Goal: Task Accomplishment & Management: Complete application form

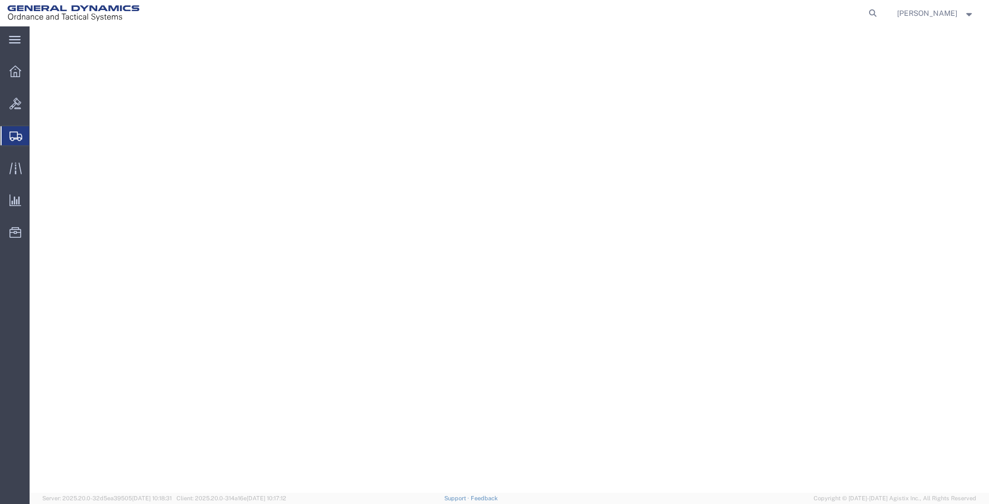
select select "AL"
select select
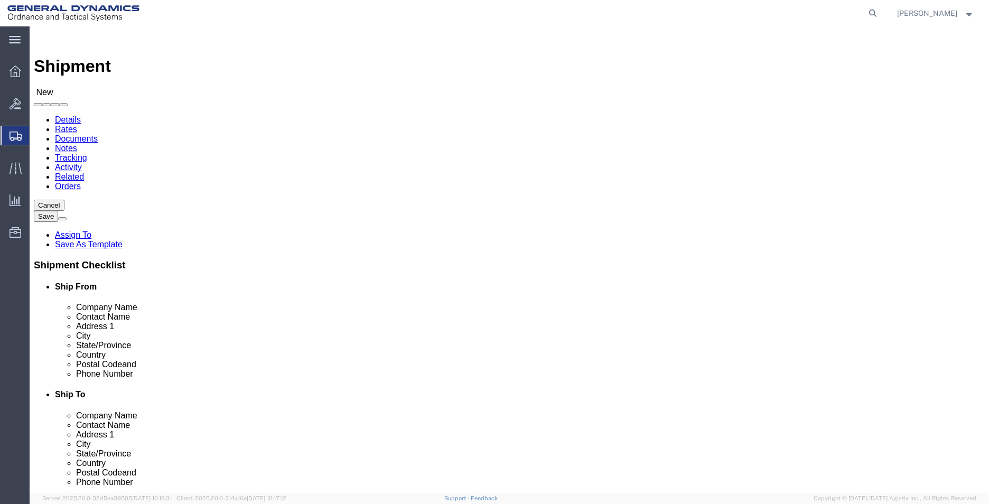
click input "GENERAL DYNAMICS-"
type input "GENERAL DYNAMICS-OTS"
type input "H"
type input "[PERSON_NAME]"
type input "[STREET_ADDRESS][PERSON_NAME]"
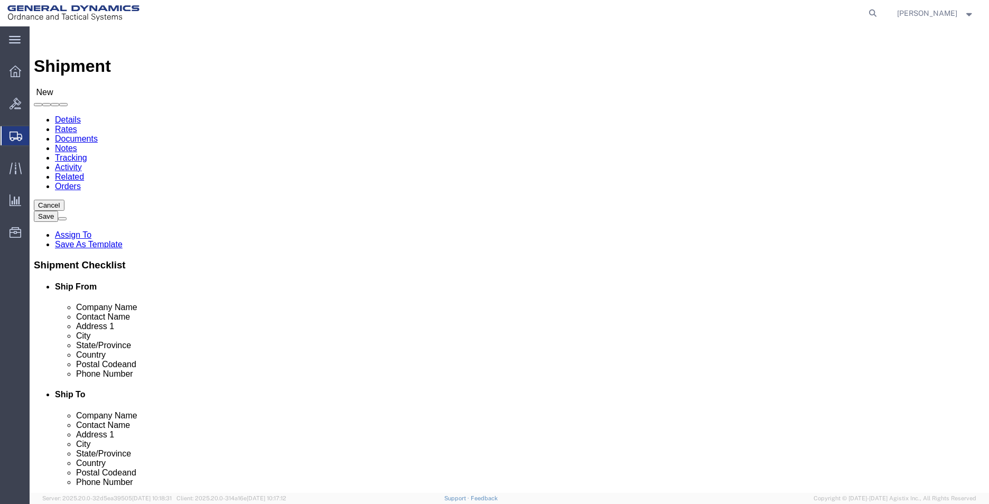
type input "STE H"
type input "[GEOGRAPHIC_DATA]"
type input "C"
type input "CA"
click input "Postal Code"
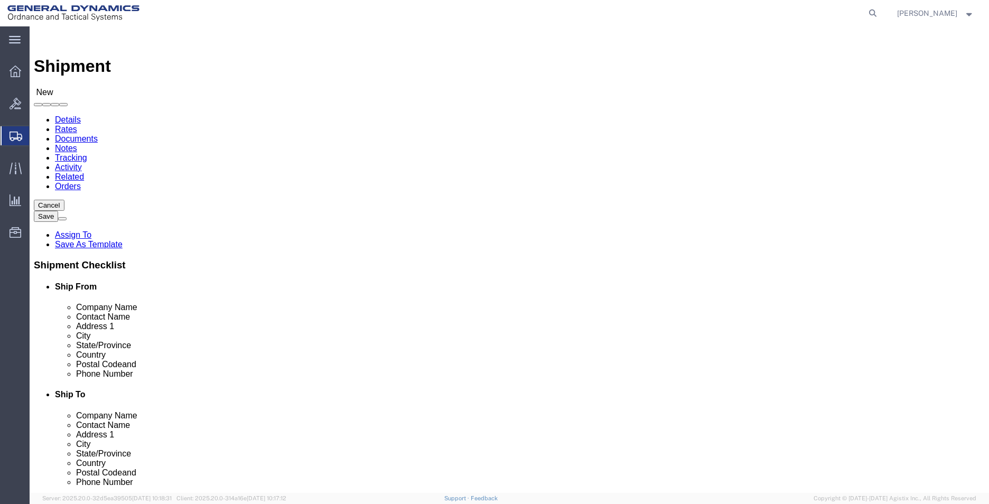
type input "92154"
type input "2568351660"
type input "[EMAIL_ADDRESS][PERSON_NAME][DOMAIN_NAME]"
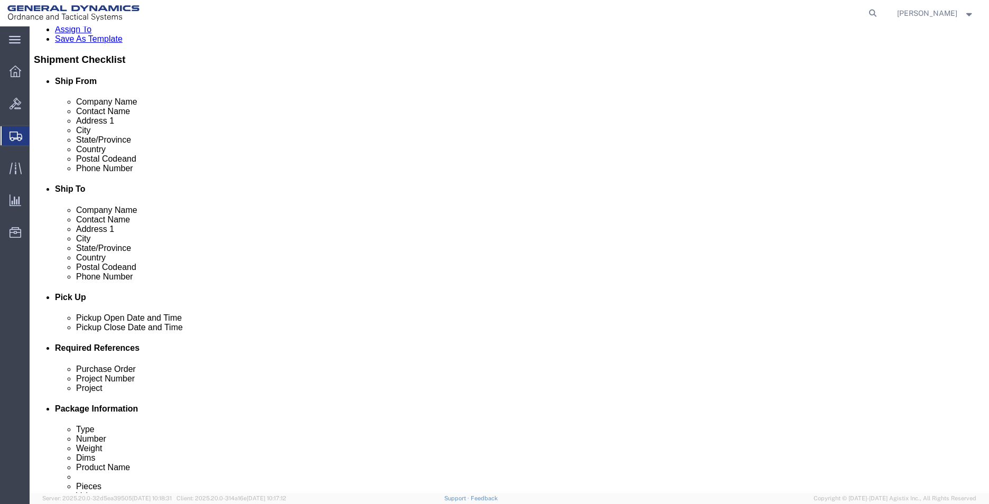
scroll to position [264, 0]
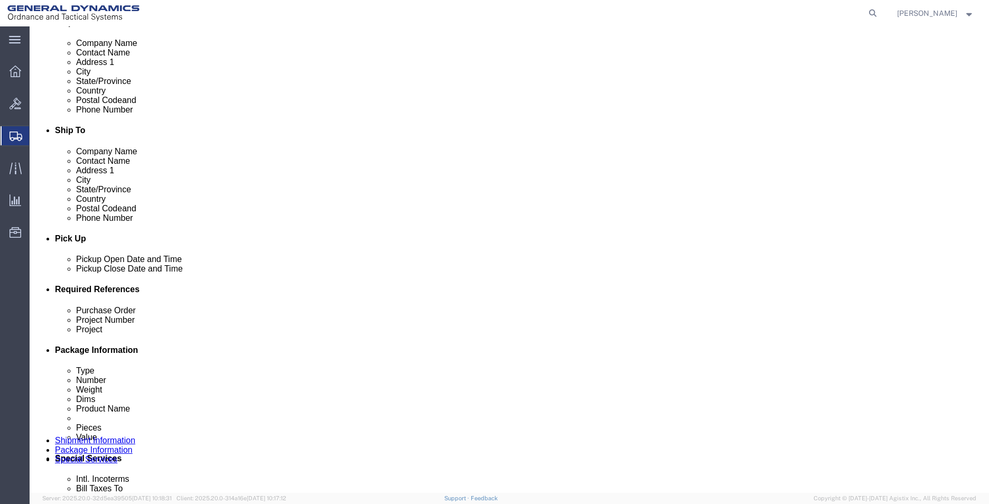
click input "text"
type input "555000"
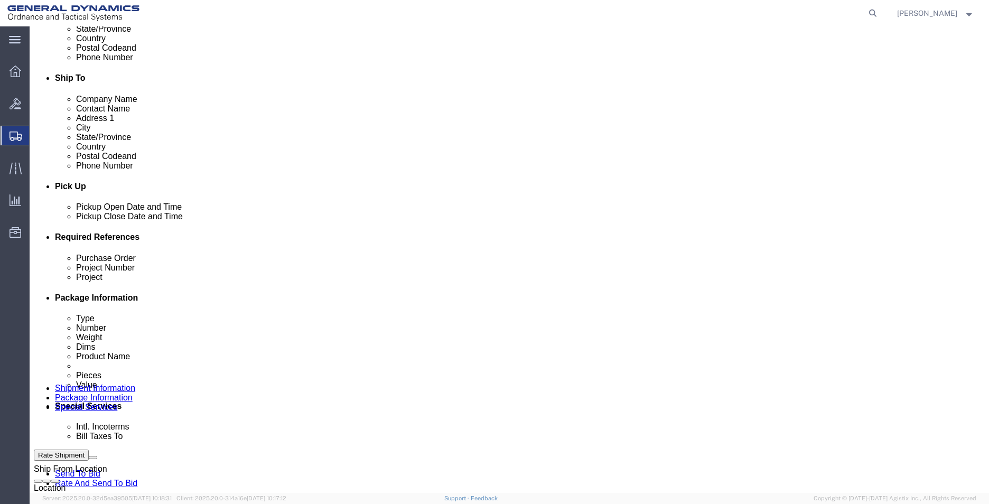
scroll to position [423, 0]
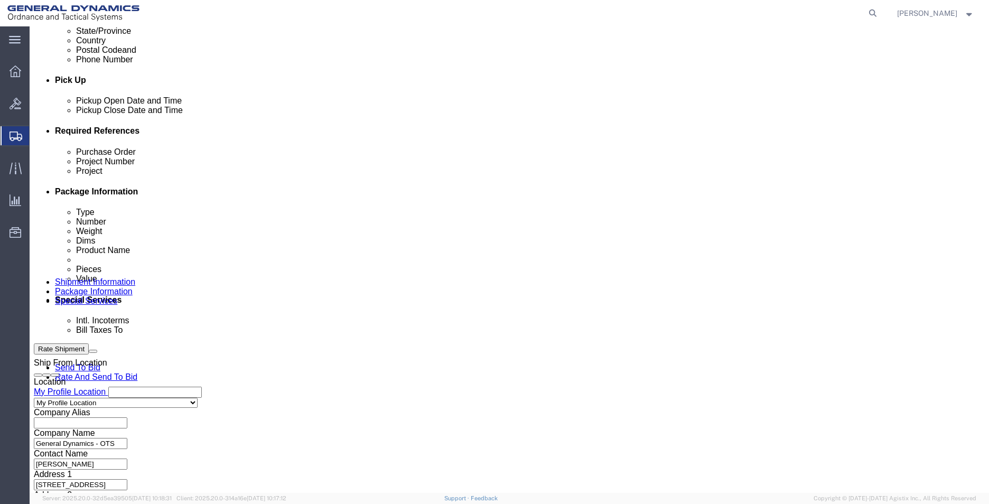
type input "555000"
click select "Select Air Less than Truckload Multi-Leg Ocean Freight Rail Small Parcel Truckl…"
select select "SMAL"
click select "Select Air Less than Truckload Multi-Leg Ocean Freight Rail Small Parcel Truckl…"
click button "Continue"
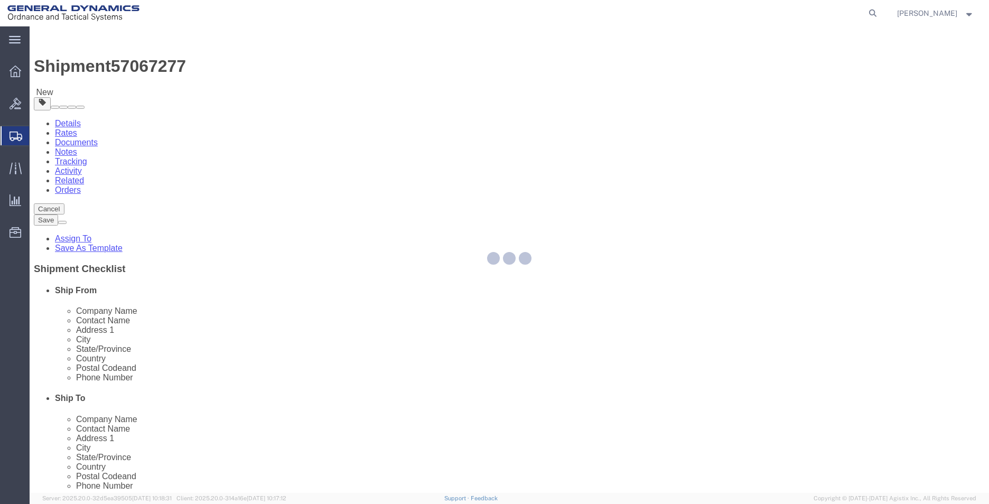
select select "YRPK"
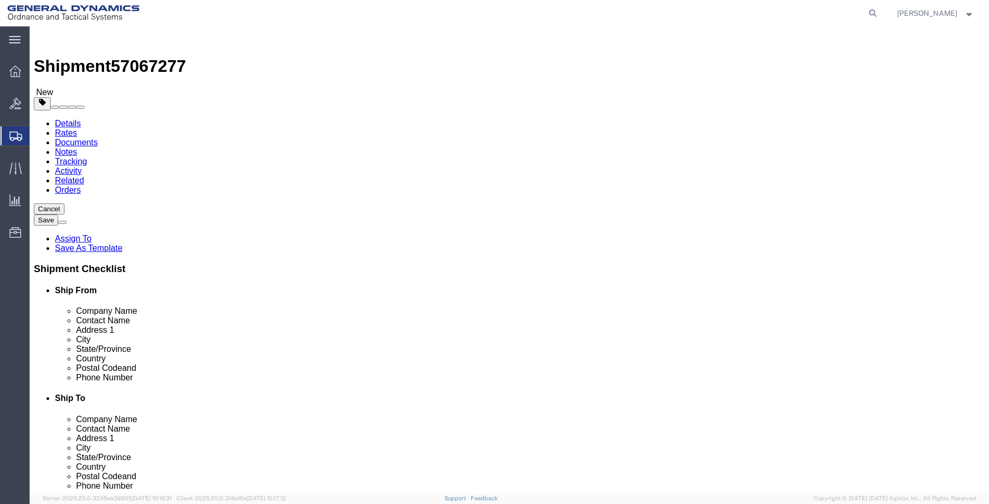
click input "text"
type input "23"
type input "15"
type input "8"
type input "20"
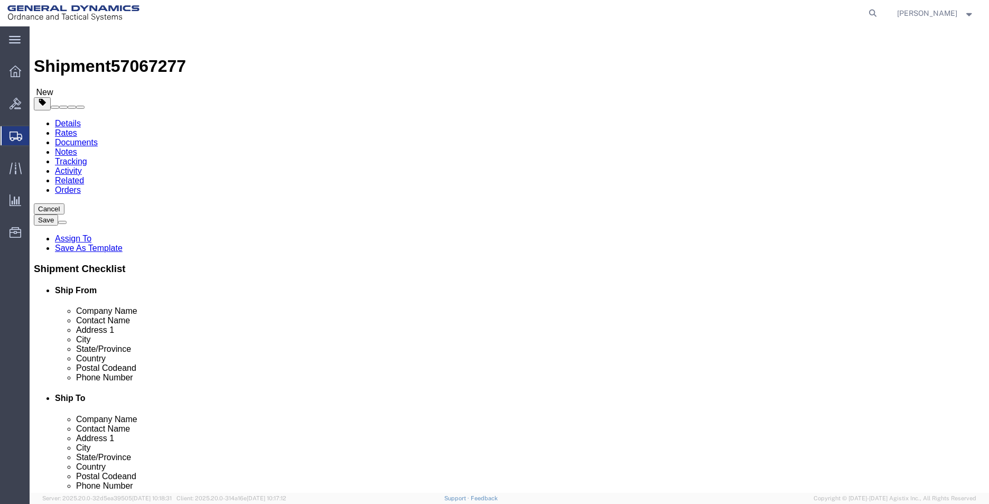
click link "Add Content"
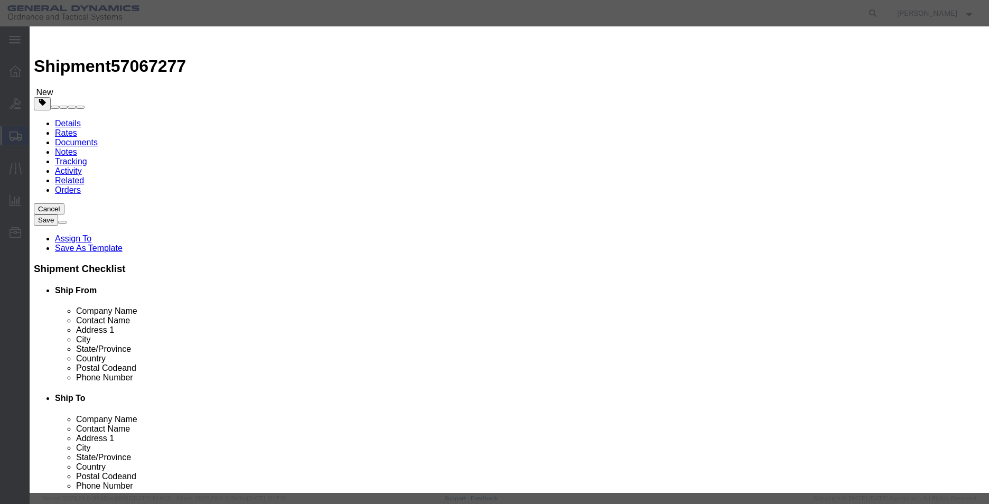
click input "text"
type input "MONITOR"
type input "1"
click button "Save & Close"
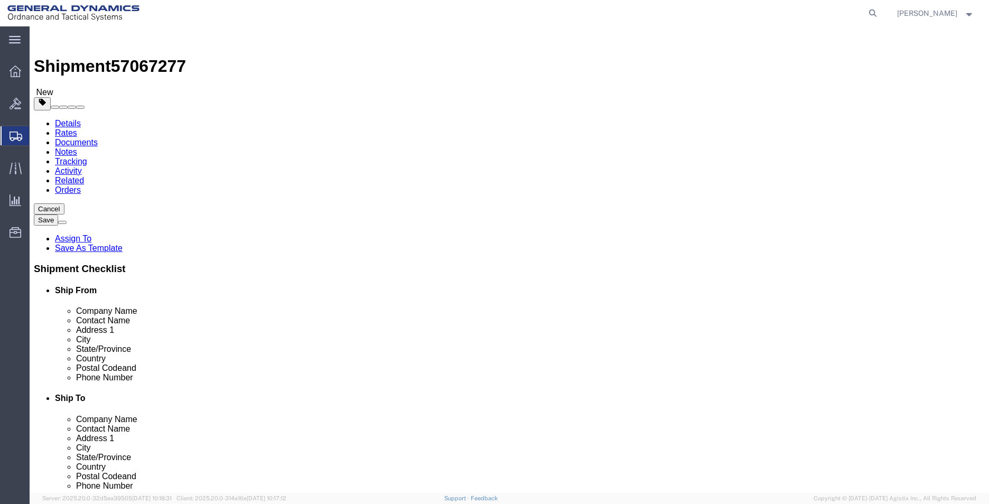
click button "Rate Shipment"
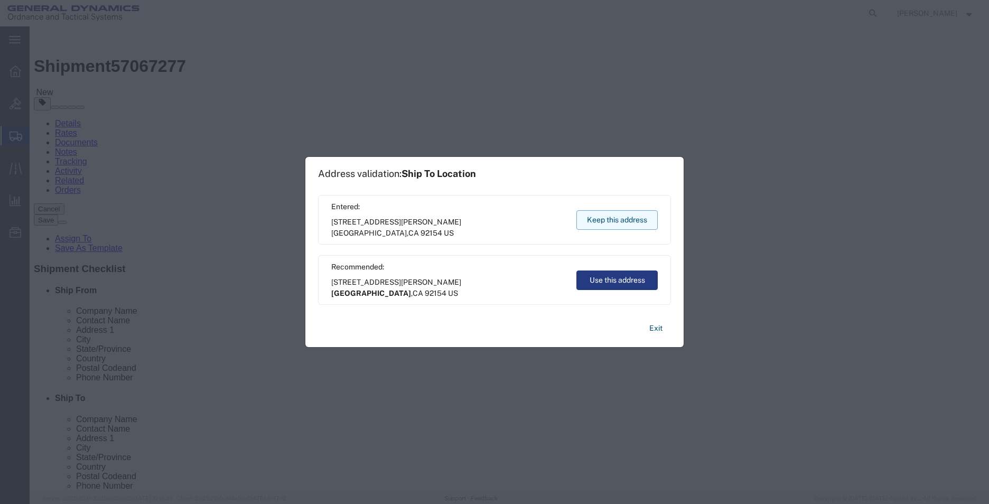
click at [609, 224] on button "Keep this address" at bounding box center [616, 220] width 81 height 20
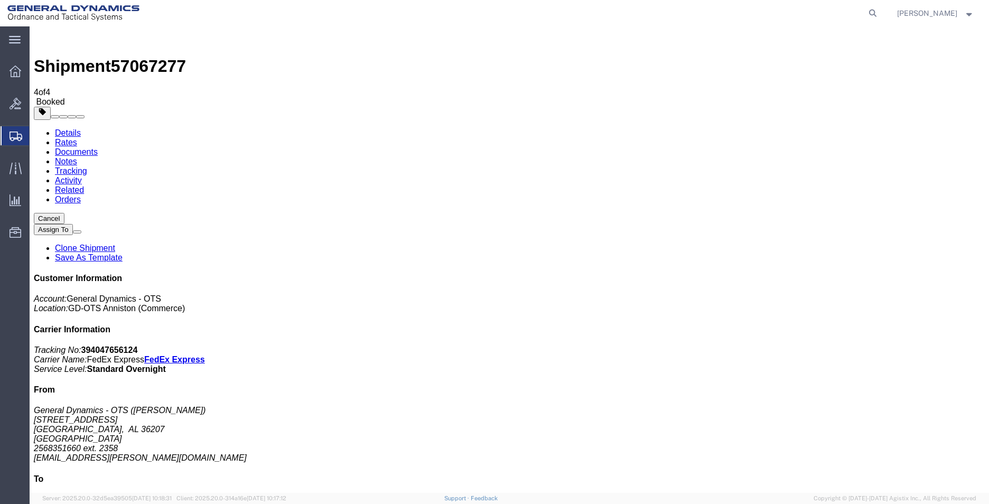
click at [0, 0] on span "Create Shipment" at bounding box center [0, 0] width 0 height 0
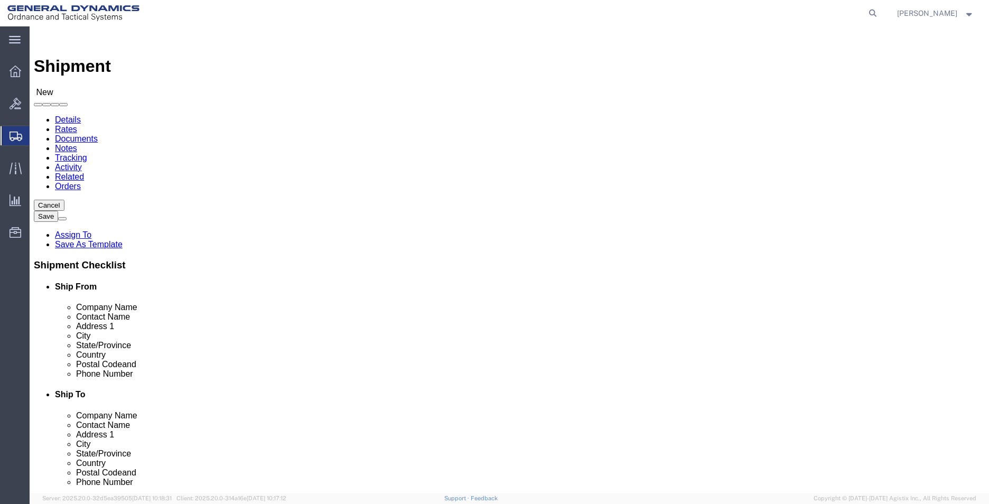
select select "MYPROFILE"
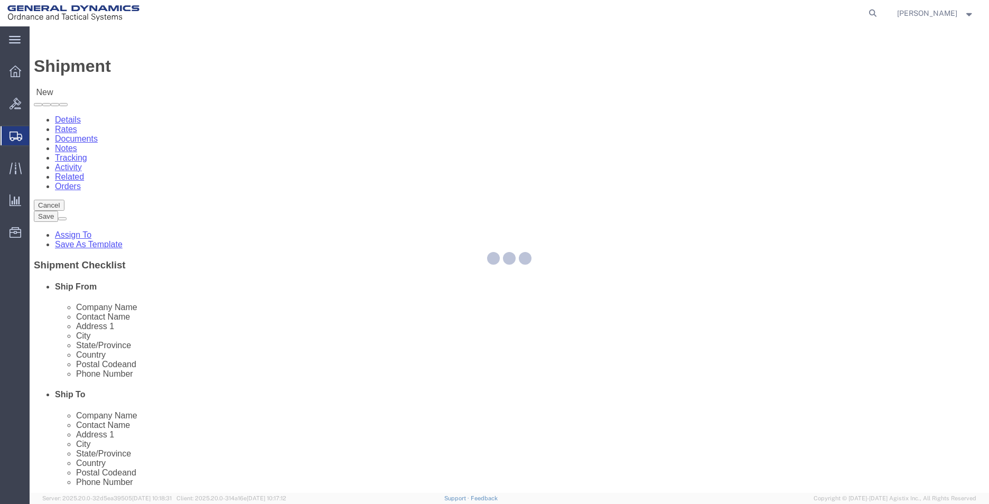
select select "AL"
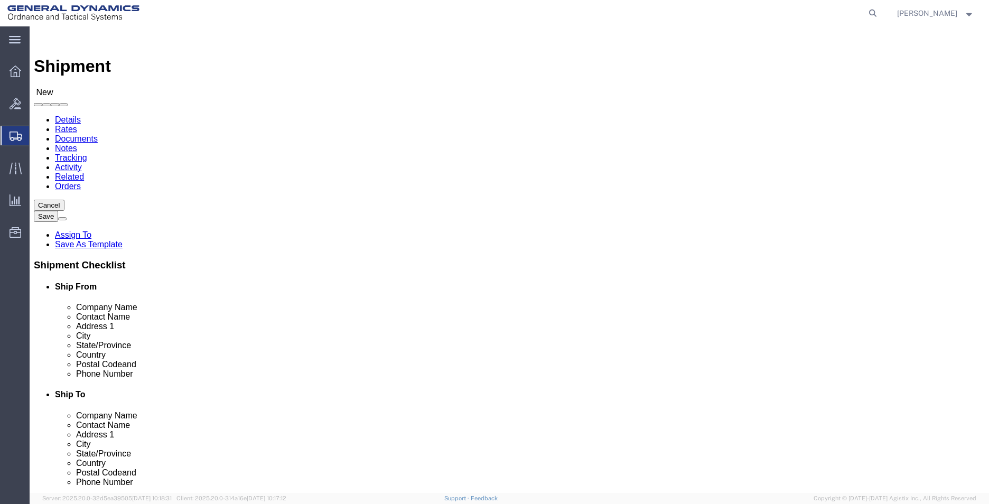
drag, startPoint x: 579, startPoint y: 202, endPoint x: 575, endPoint y: 195, distance: 7.6
click input "text"
type input "BESCAST"
type input "[PERSON_NAME]"
type input "[STREET_ADDRESS]"
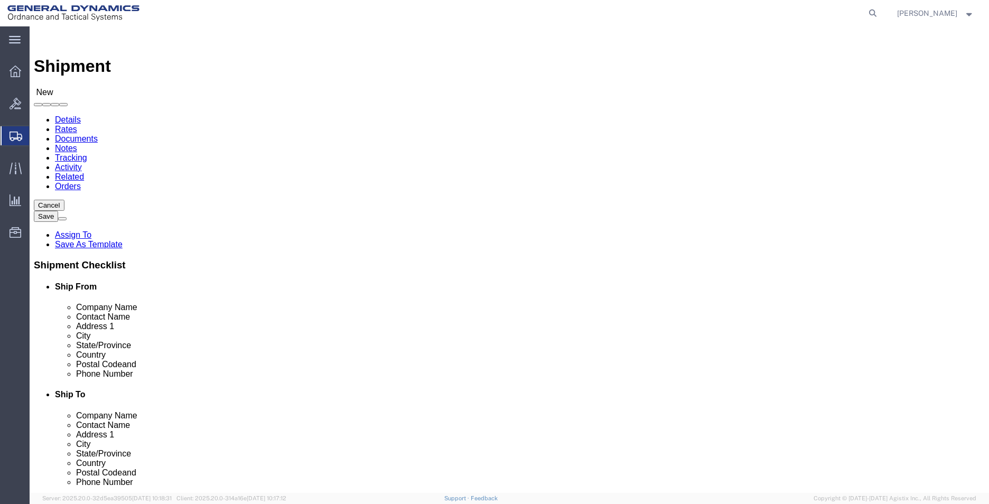
type input "[PERSON_NAME]"
type input "O"
type input "OH"
type input "4"
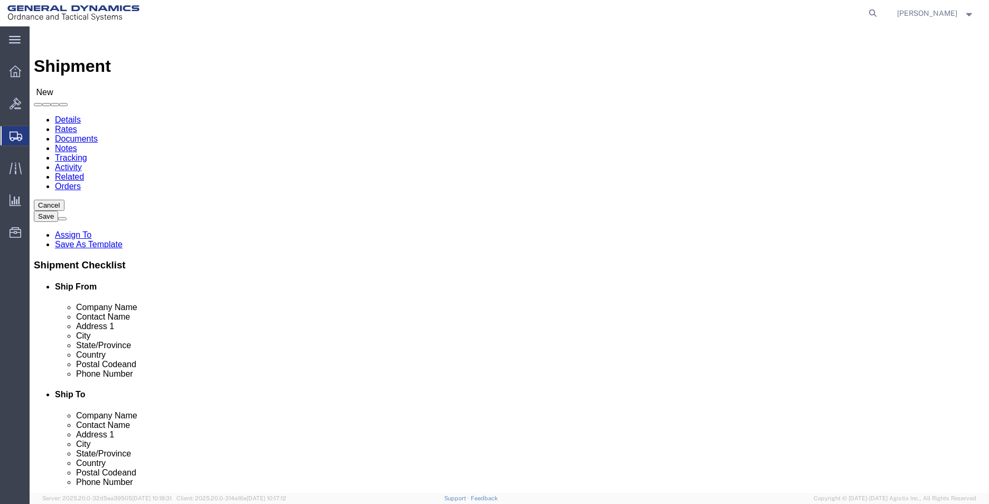
type input "44094"
click input "text"
type input "2568351660"
type input "[EMAIL_ADDRESS][PERSON_NAME][DOMAIN_NAME]"
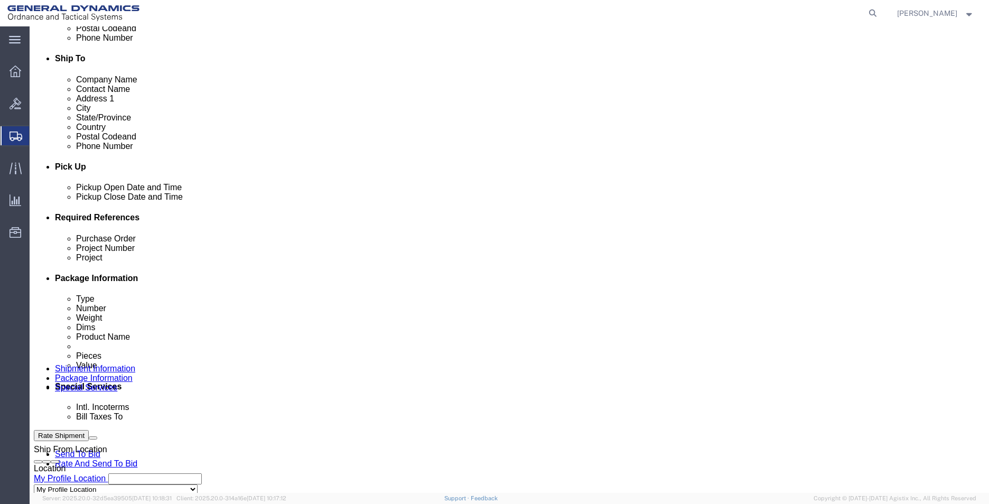
scroll to position [370, 0]
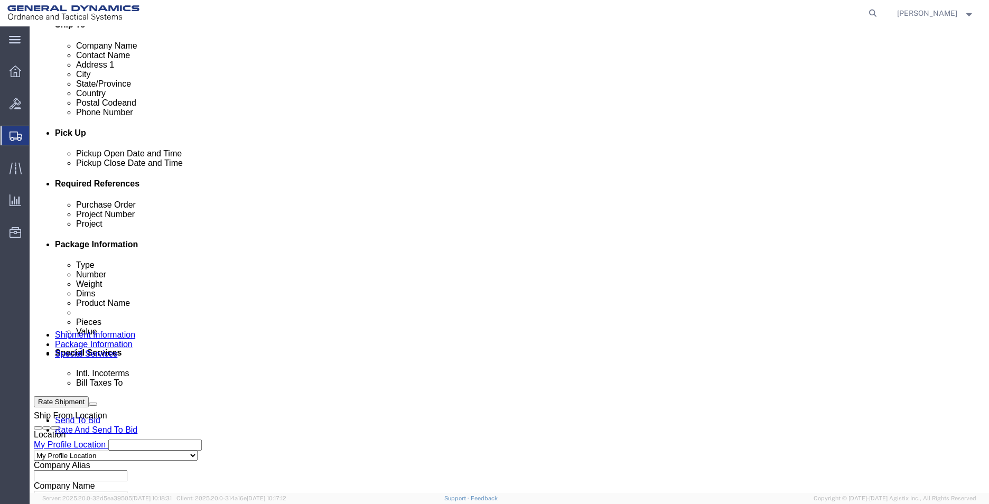
click input "text"
type input "555000"
click select "Select Air Less than Truckload Multi-Leg Ocean Freight Rail Small Parcel Truckl…"
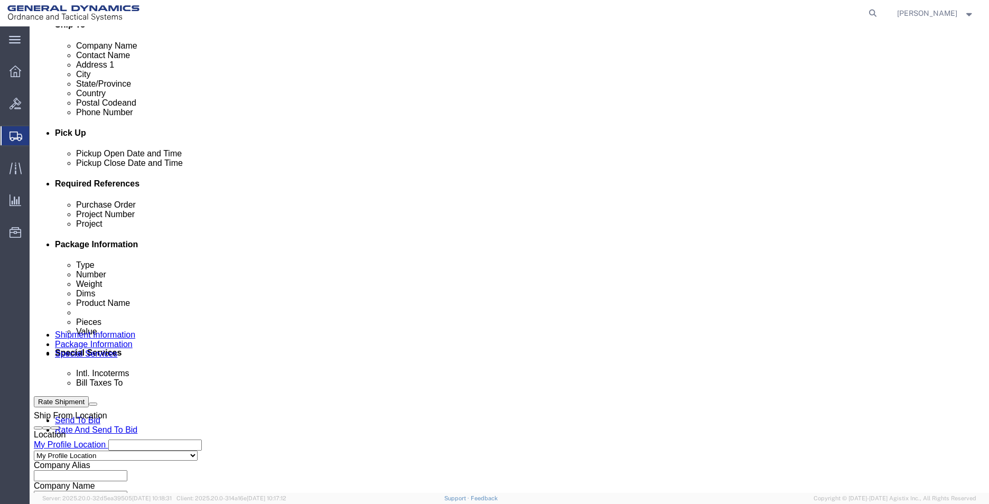
select select "SMAL"
click select "Select Air Less than Truckload Multi-Leg Ocean Freight Rail Small Parcel Truckl…"
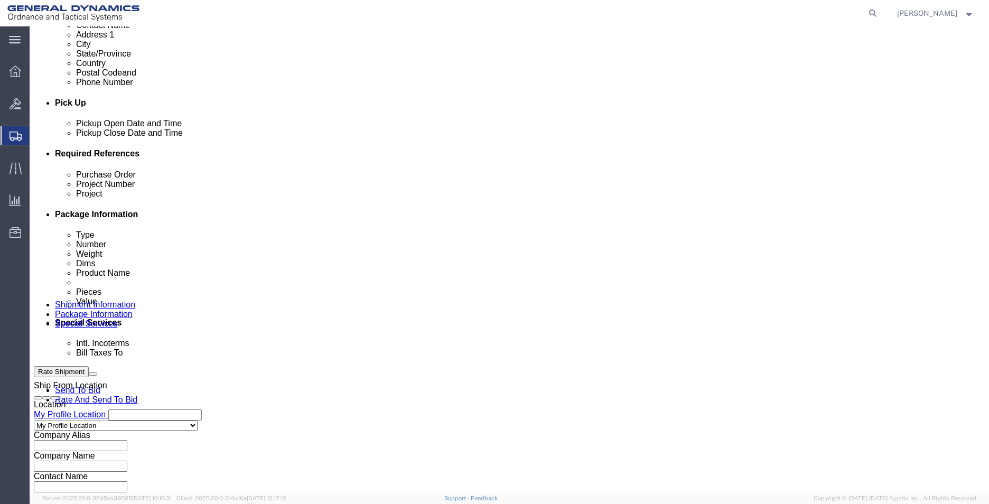
scroll to position [440, 0]
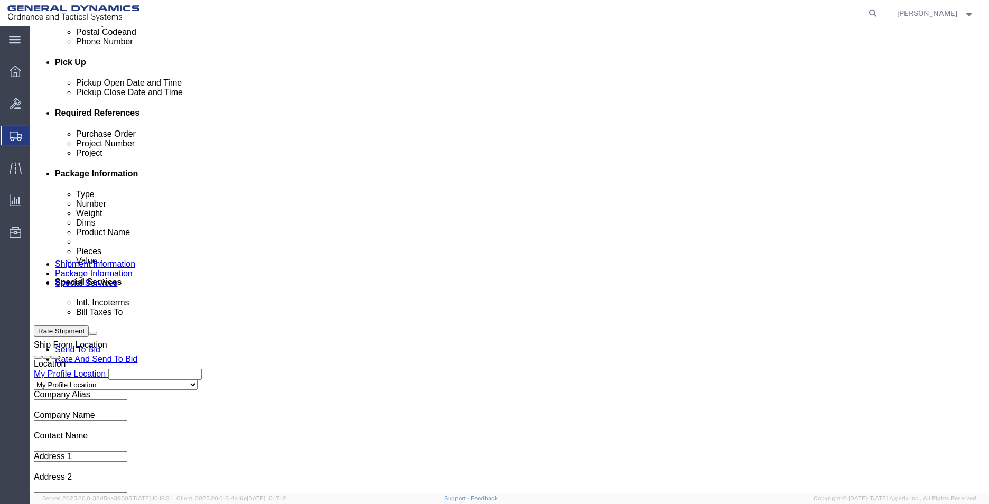
click button "Continue"
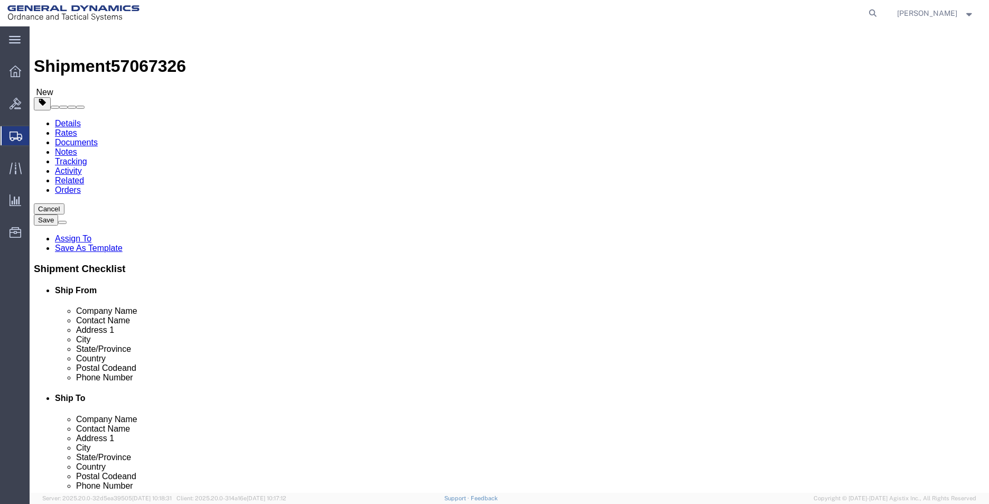
click select "Select Envelope Large Box Medium Box PAK Rack Small Box Tube Your Packaging"
select select "ENV"
click select "Select Envelope Large Box Medium Box PAK Rack Small Box Tube Your Packaging"
type input "9.50"
type input "12.50"
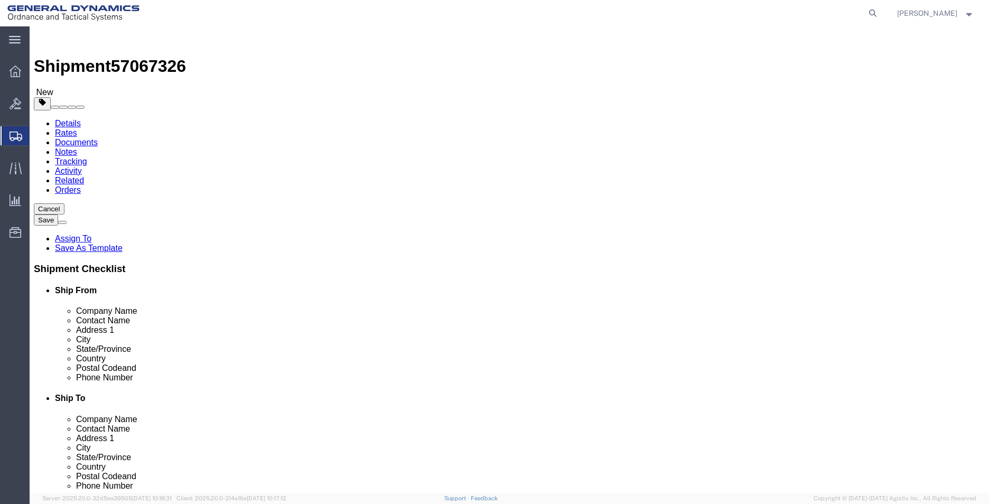
type input "0.25"
type input "1"
click button "Rate Shipment"
click link "Add Content"
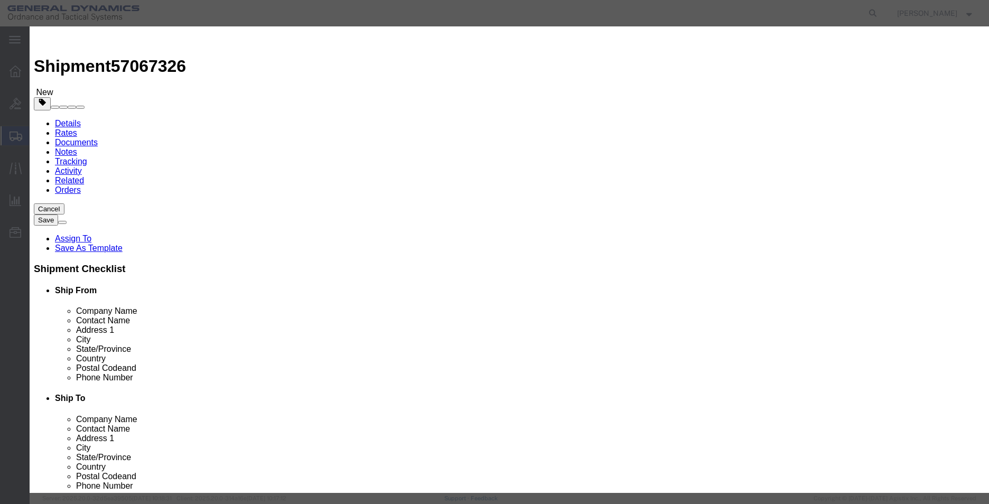
click input "text"
type input "PROPOSAL"
click input "0"
type input "1"
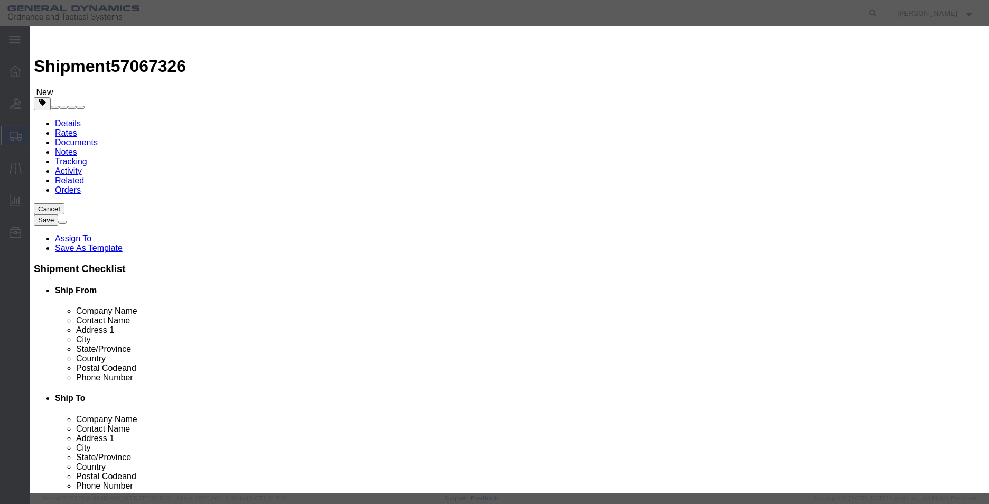
type input "1"
click button "Save & Close"
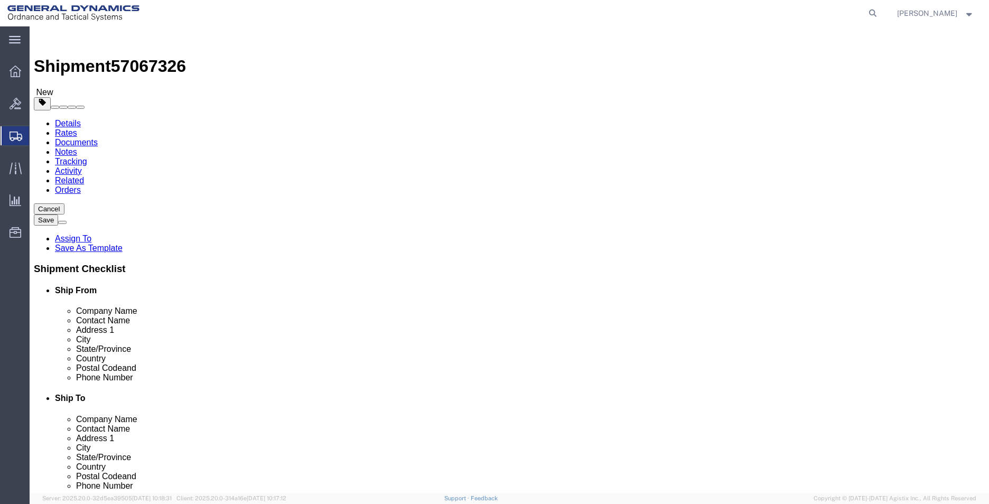
click button "Rate Shipment"
